Goal: Transaction & Acquisition: Purchase product/service

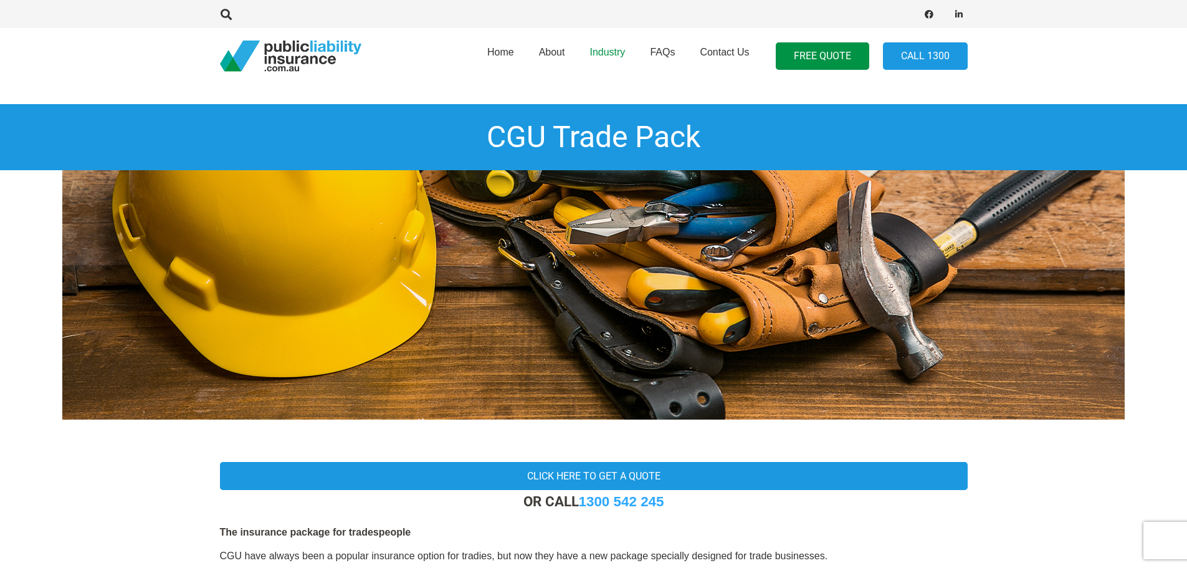
click at [604, 54] on span "Industry" at bounding box center [608, 52] width 36 height 11
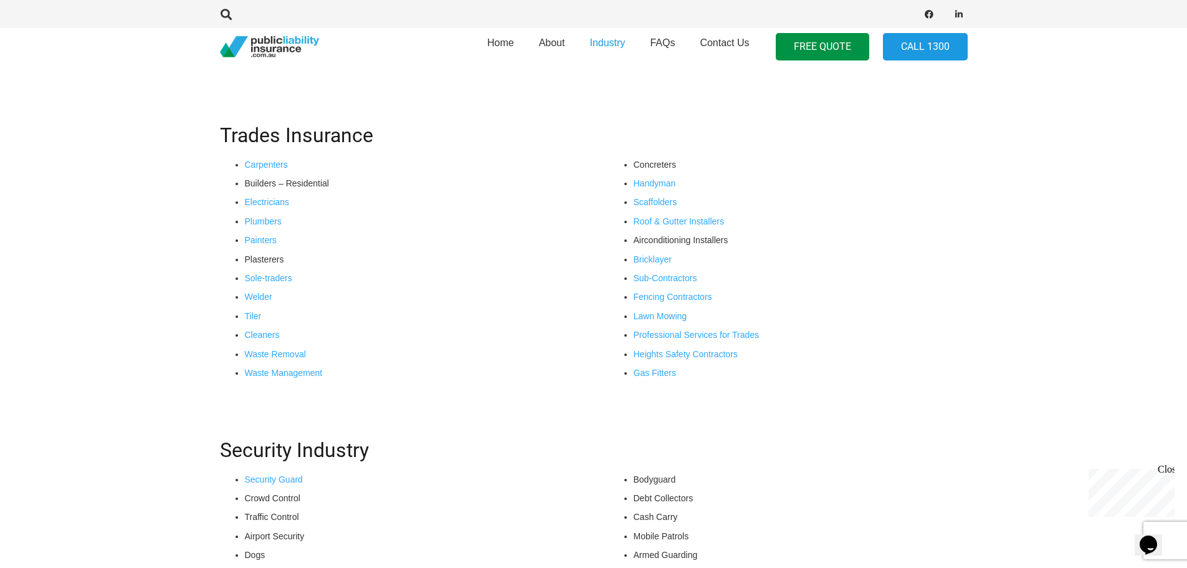
scroll to position [125, 0]
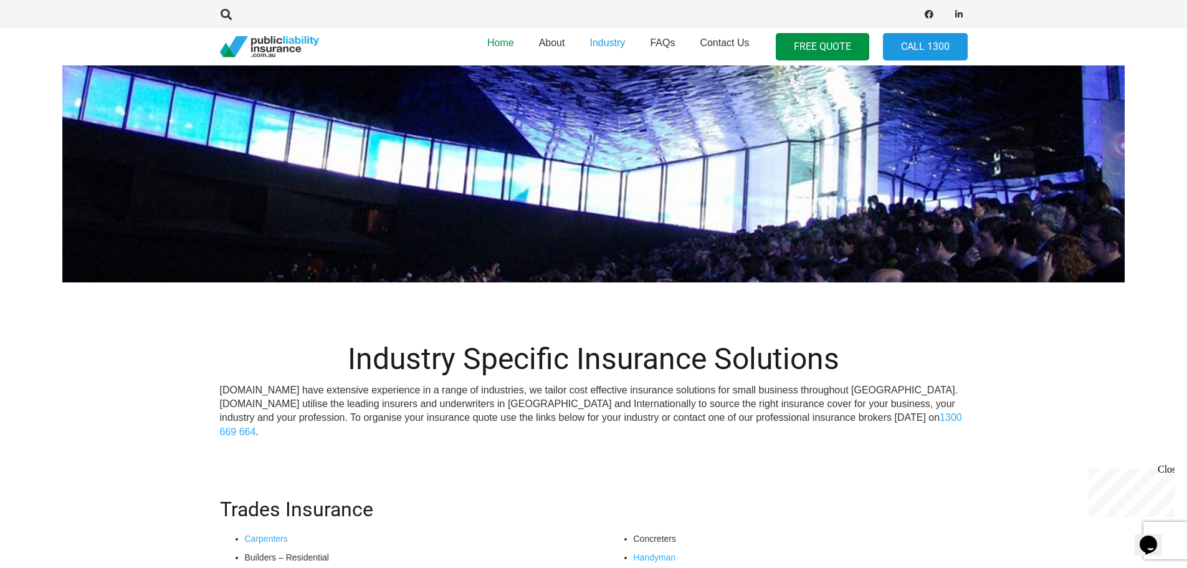
click at [492, 43] on span "Home" at bounding box center [500, 42] width 27 height 11
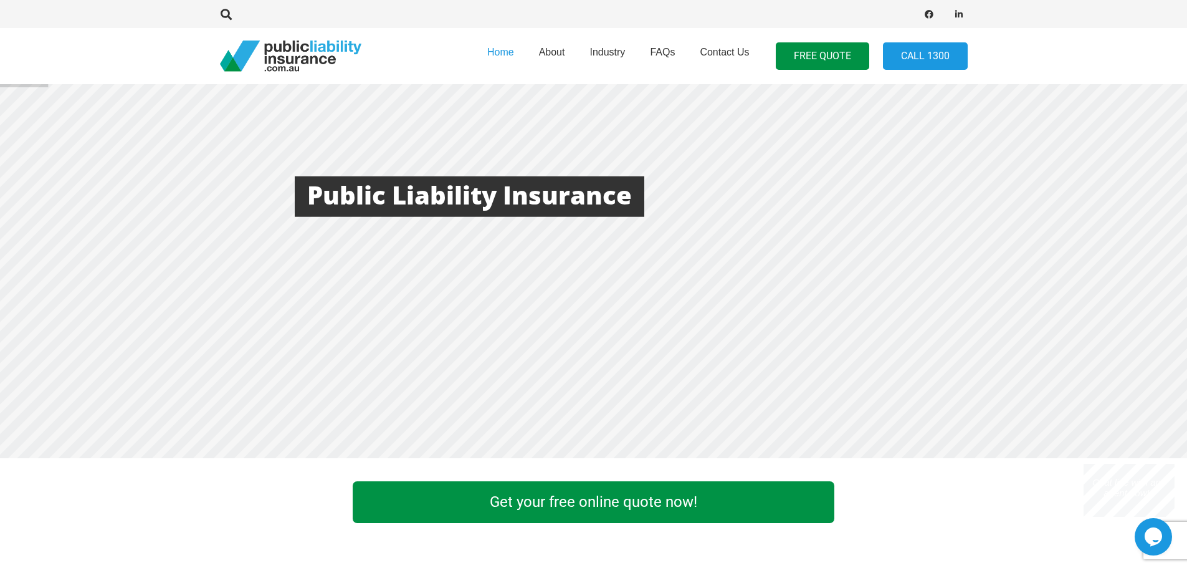
click at [636, 500] on link "Get your free online quote now!" at bounding box center [594, 502] width 482 height 42
